Goal: Information Seeking & Learning: Learn about a topic

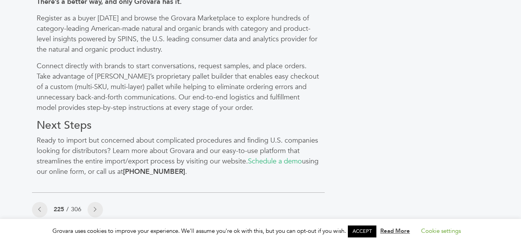
scroll to position [694, 0]
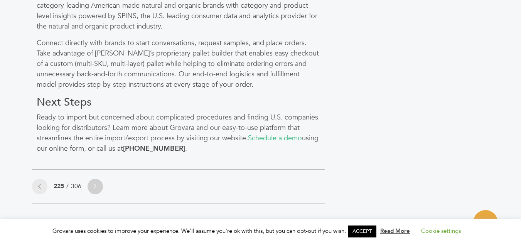
click at [93, 189] on link at bounding box center [95, 186] width 15 height 15
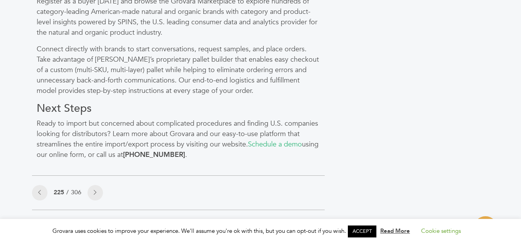
scroll to position [692, 0]
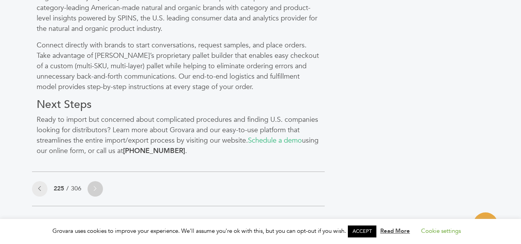
click at [98, 187] on link at bounding box center [95, 188] width 15 height 15
